Goal: Transaction & Acquisition: Purchase product/service

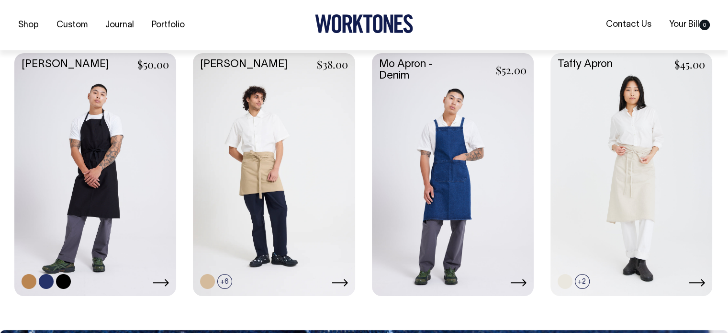
scroll to position [671, 0]
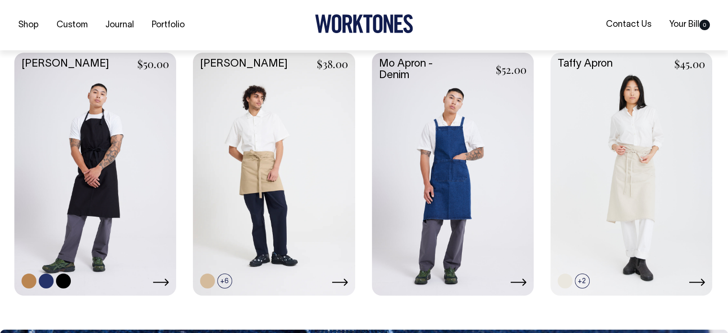
click at [76, 105] on link at bounding box center [95, 173] width 162 height 241
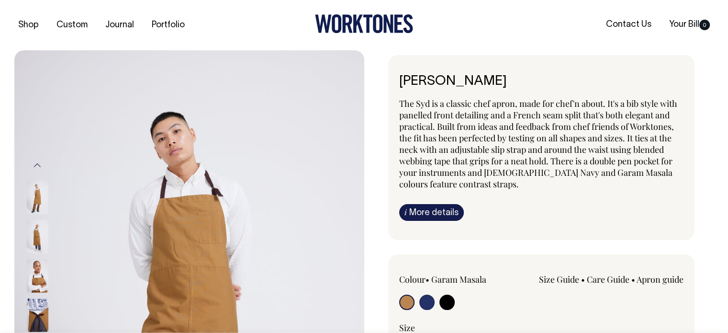
click at [576, 159] on span "The Syd is a classic chef apron, made for chef'n about. It's a bib style with p…" at bounding box center [538, 144] width 278 height 92
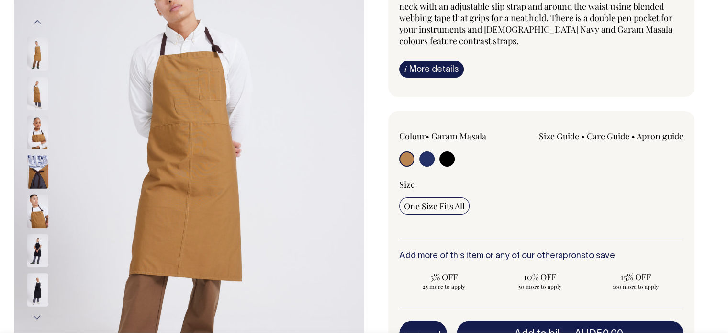
click at [576, 159] on div "Size Guide Size Guide Measurement cm Bib Width 26 Length at centre front 97 Wid…" at bounding box center [598, 146] width 171 height 32
click at [31, 234] on img at bounding box center [38, 250] width 22 height 34
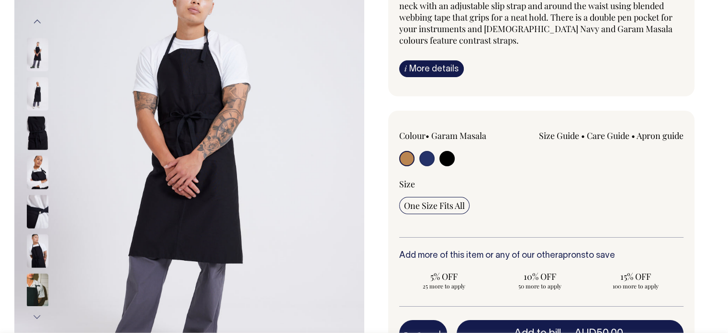
click at [34, 218] on img at bounding box center [38, 211] width 22 height 34
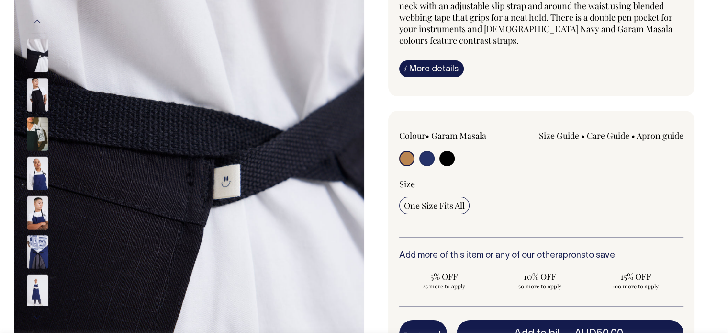
click at [41, 213] on img at bounding box center [38, 212] width 22 height 34
